Goal: Task Accomplishment & Management: Manage account settings

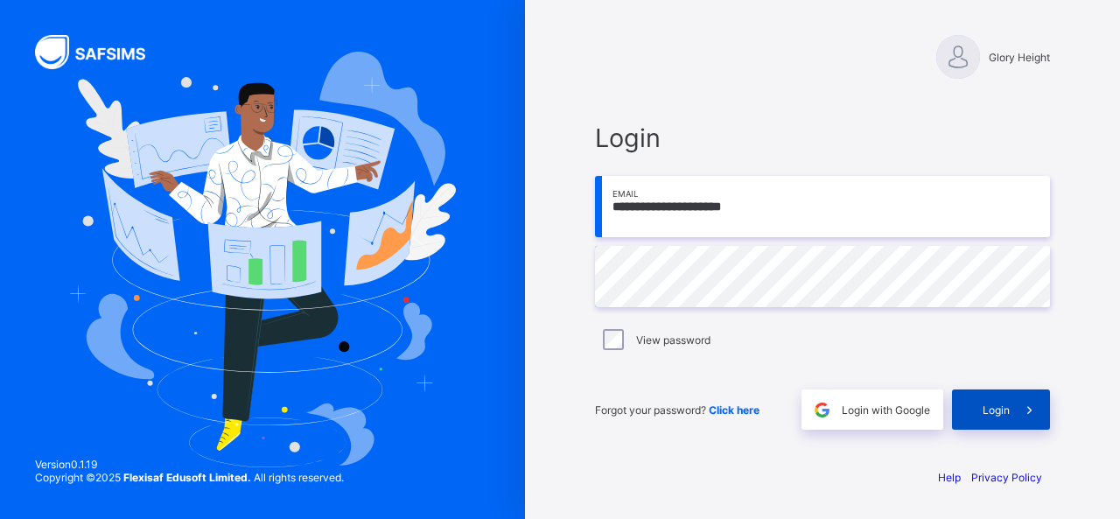
click at [989, 399] on div "Login" at bounding box center [1001, 409] width 98 height 40
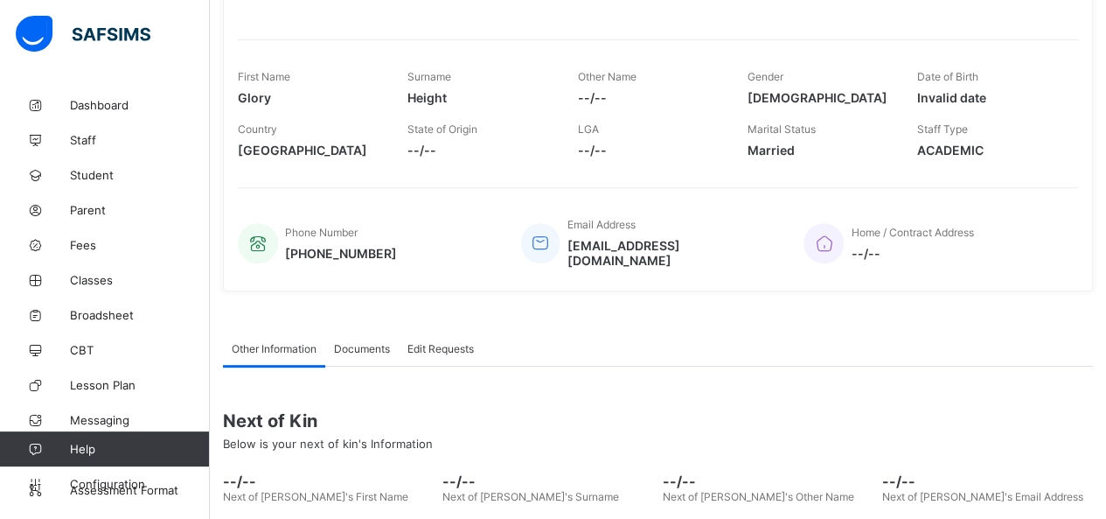
scroll to position [346, 0]
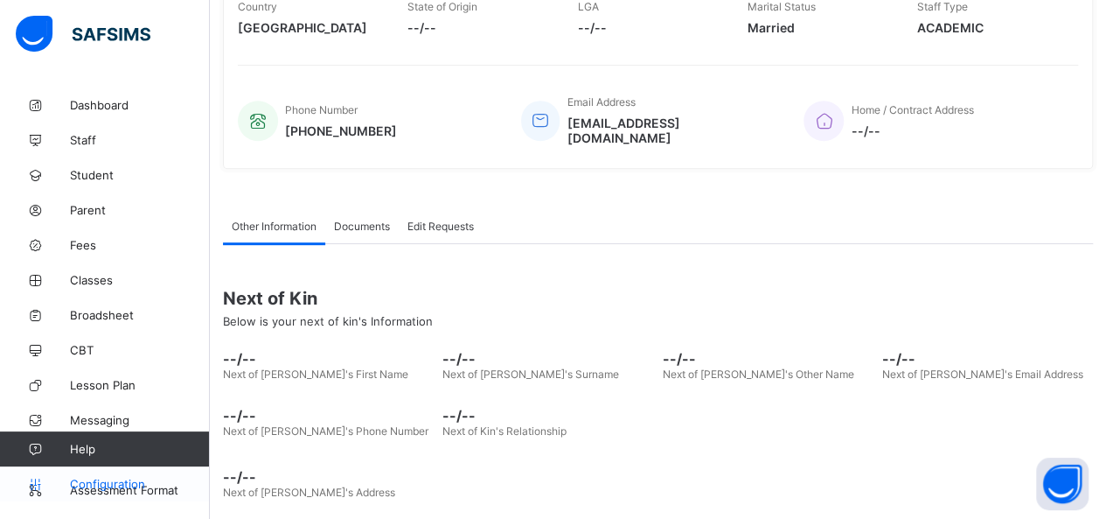
click at [119, 485] on span "Configuration" at bounding box center [139, 484] width 139 height 14
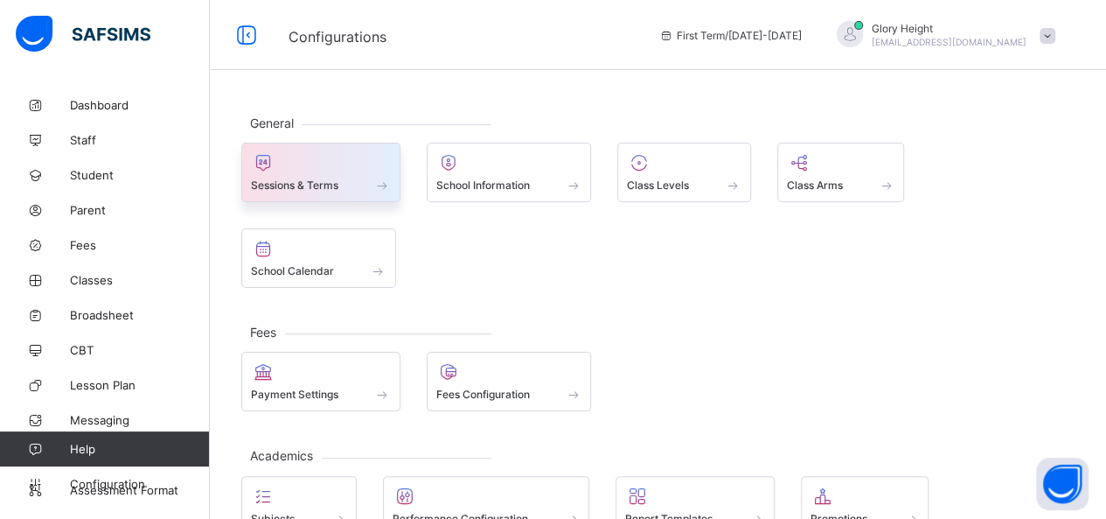
click at [345, 178] on div "Sessions & Terms" at bounding box center [321, 185] width 140 height 15
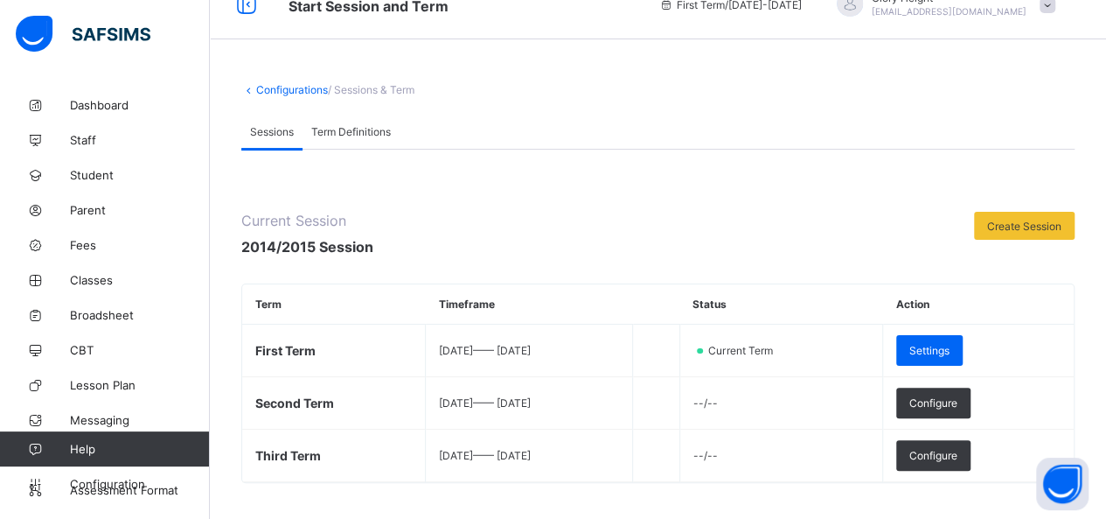
scroll to position [42, 0]
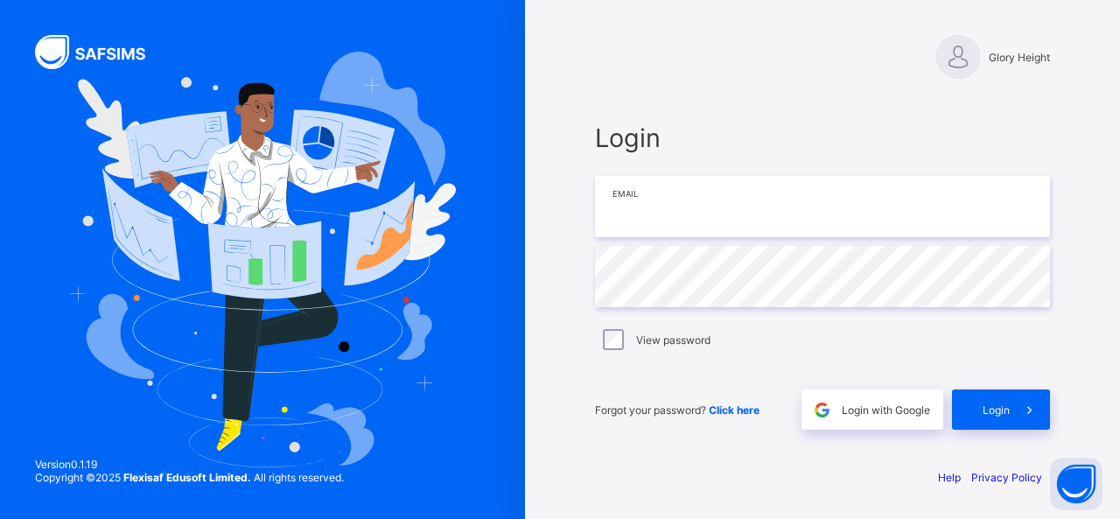
click at [738, 203] on input "email" at bounding box center [822, 206] width 455 height 61
type input "**********"
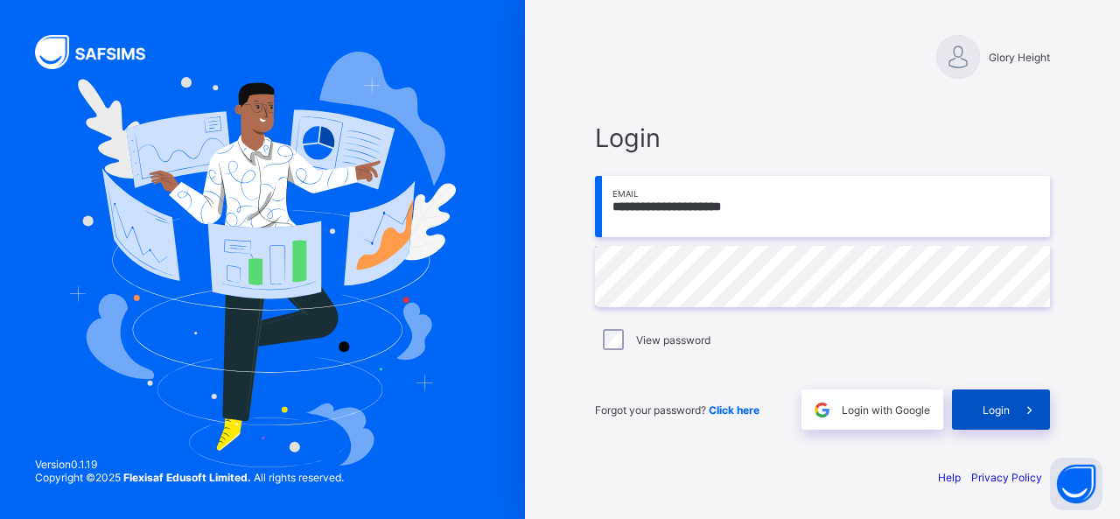
click at [1004, 416] on div "Login" at bounding box center [1001, 409] width 98 height 40
